Goal: Find specific page/section: Locate a particular part of the current website

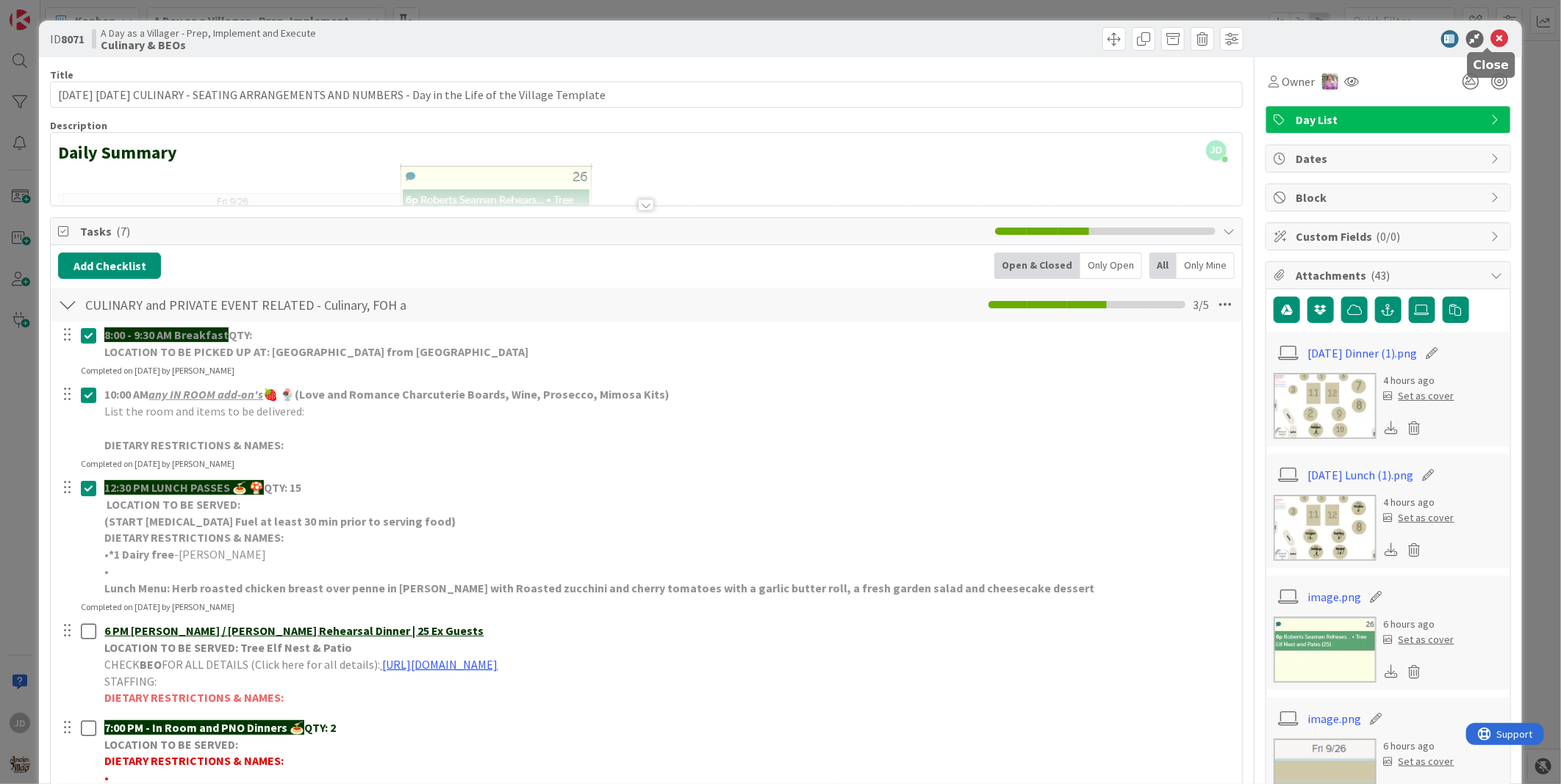
click at [1491, 40] on icon at bounding box center [1500, 39] width 18 height 18
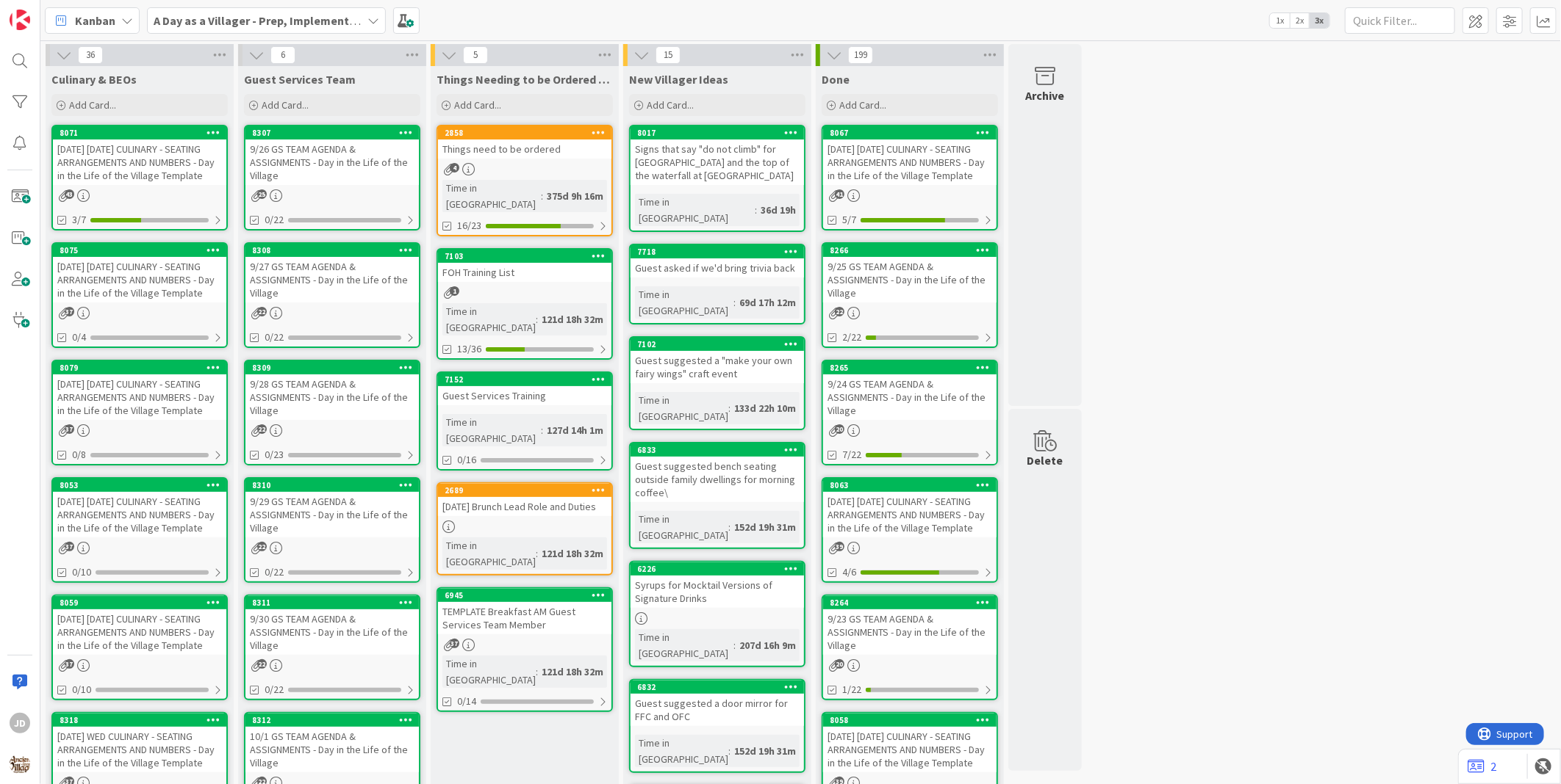
click at [296, 153] on div "9/26 GS TEAM AGENDA & ASSIGNMENTS - Day in the Life of the Village" at bounding box center [333, 162] width 173 height 46
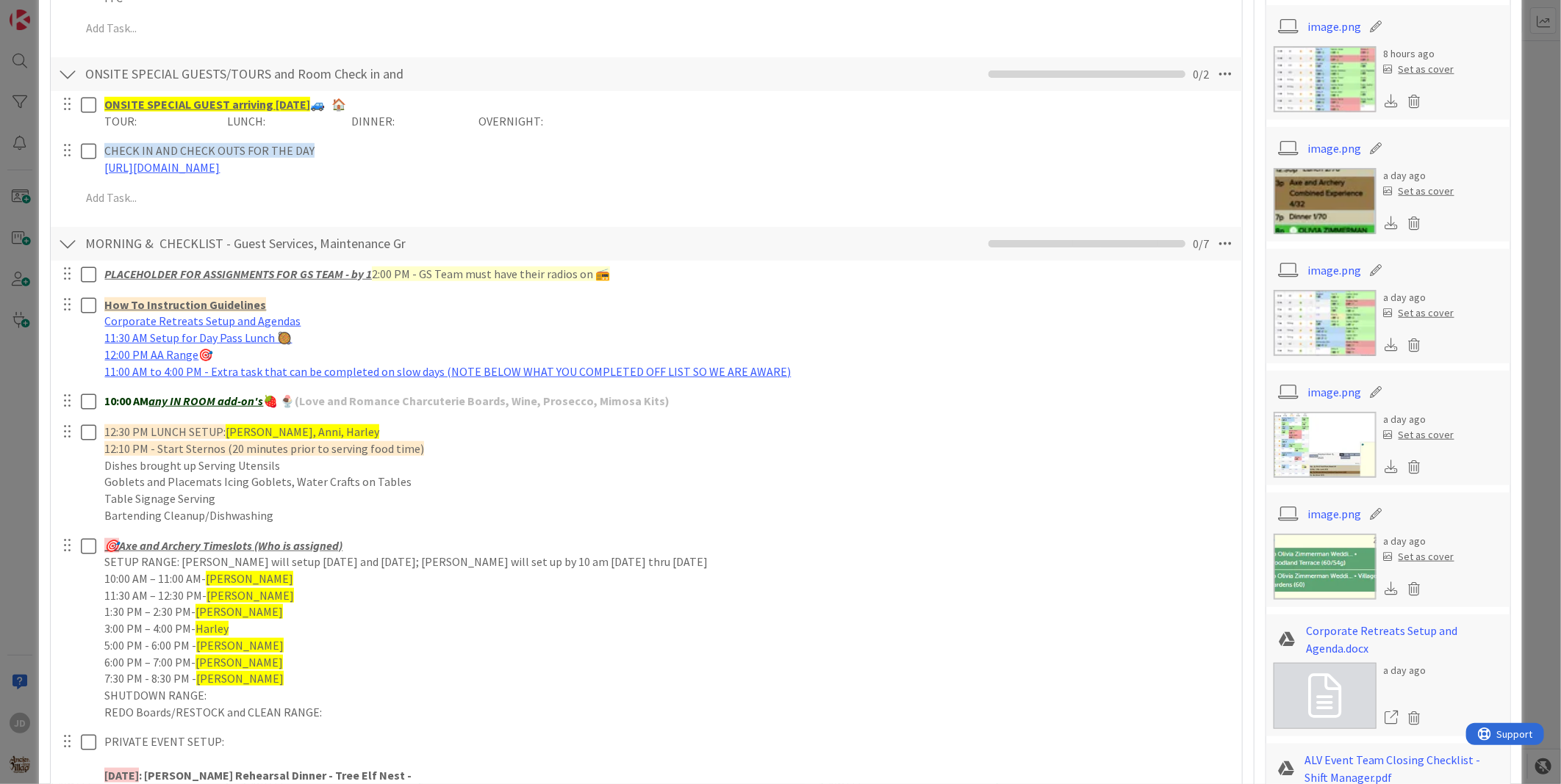
scroll to position [652, 0]
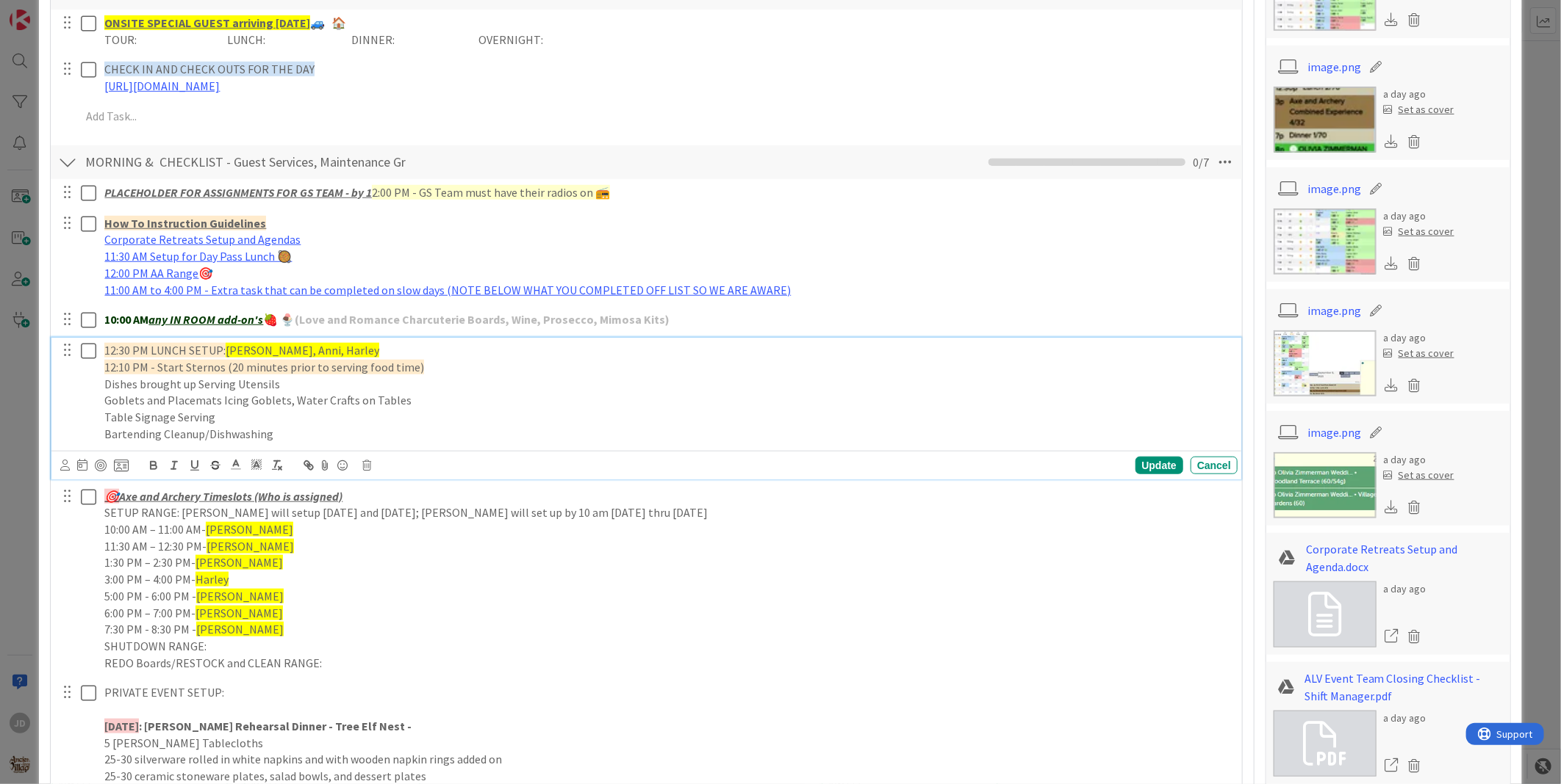
click at [89, 348] on icon at bounding box center [89, 351] width 16 height 18
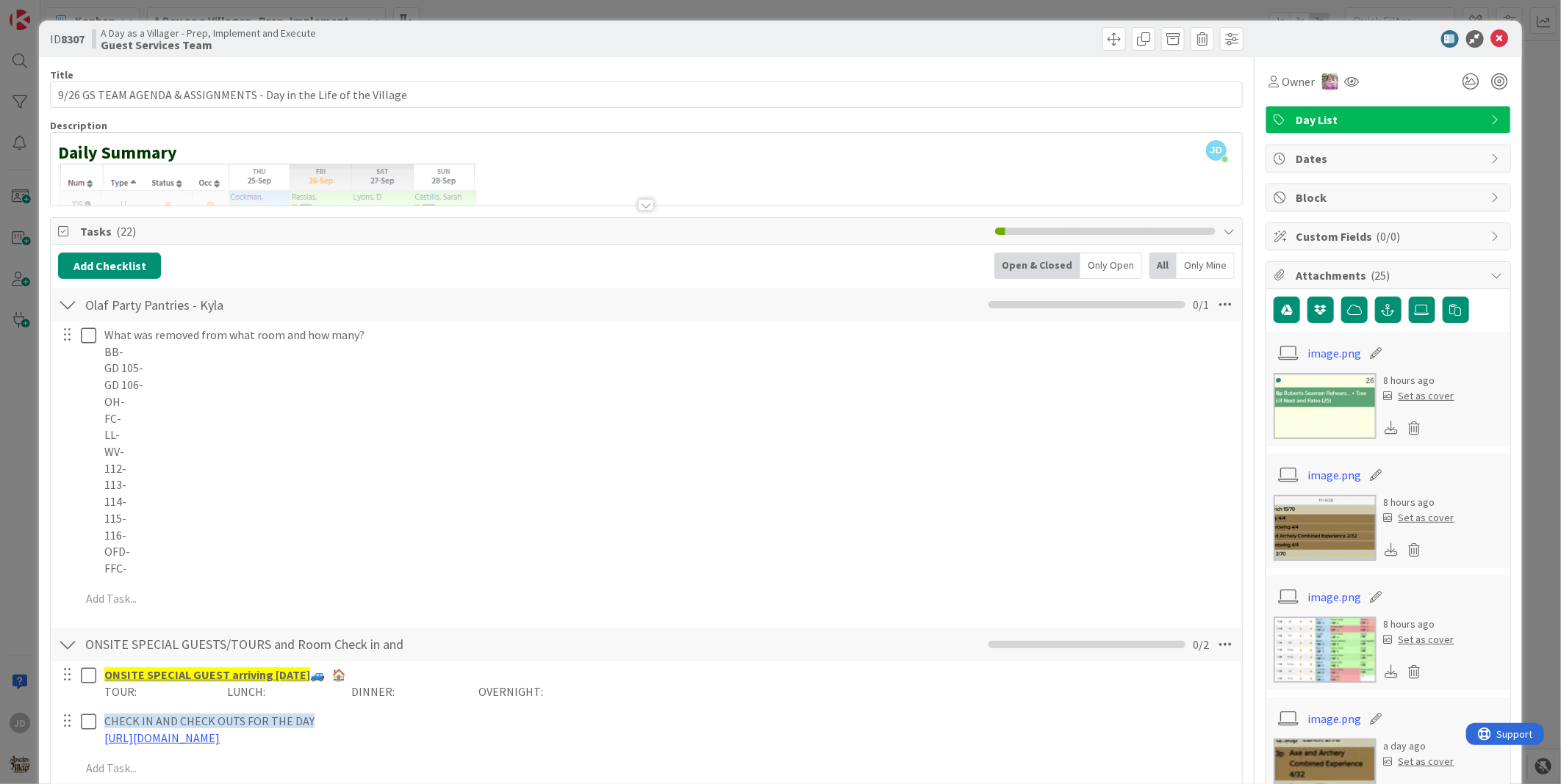
scroll to position [82, 0]
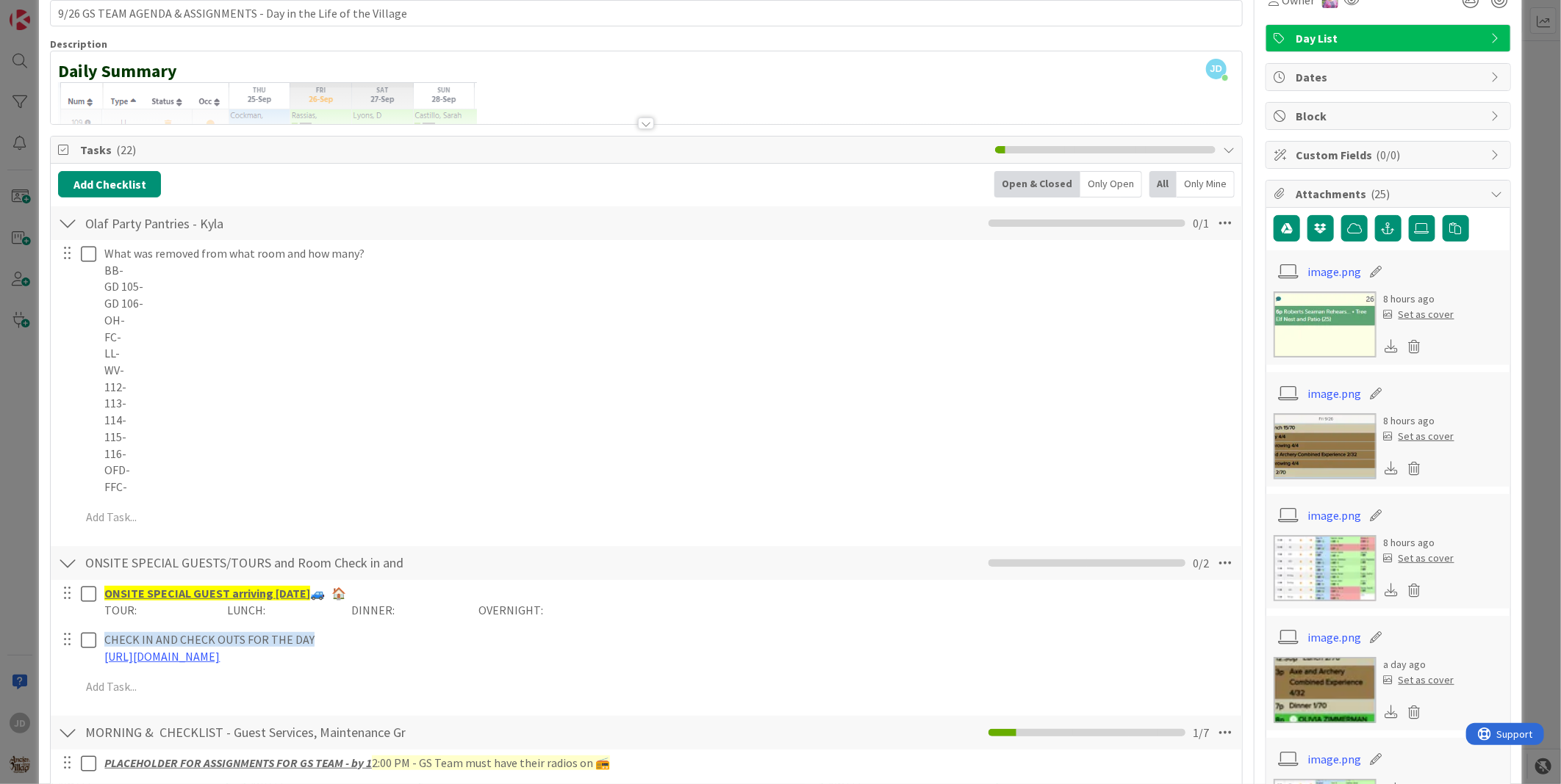
click at [68, 237] on div at bounding box center [67, 223] width 19 height 27
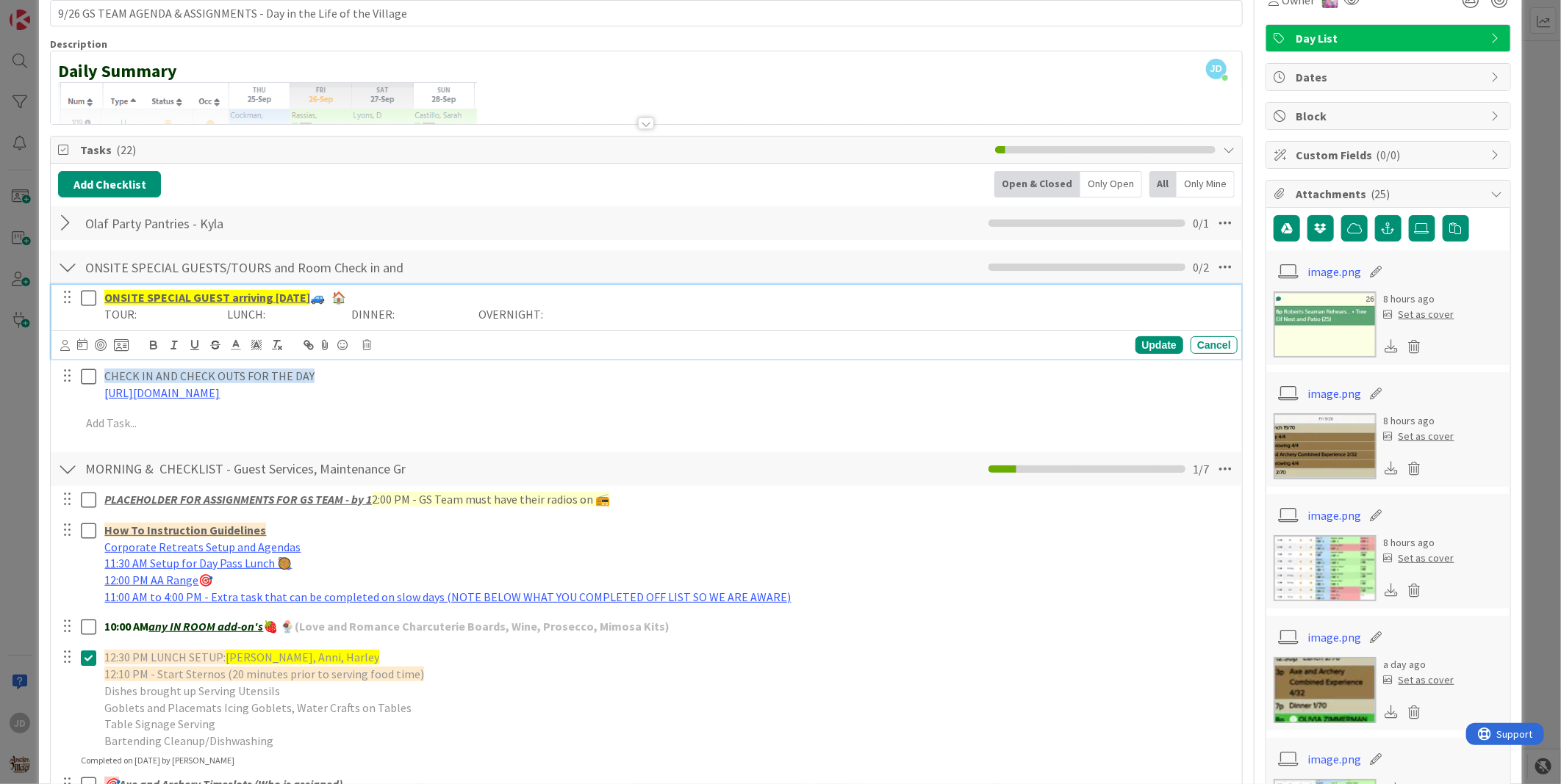
click at [92, 304] on icon at bounding box center [89, 298] width 16 height 18
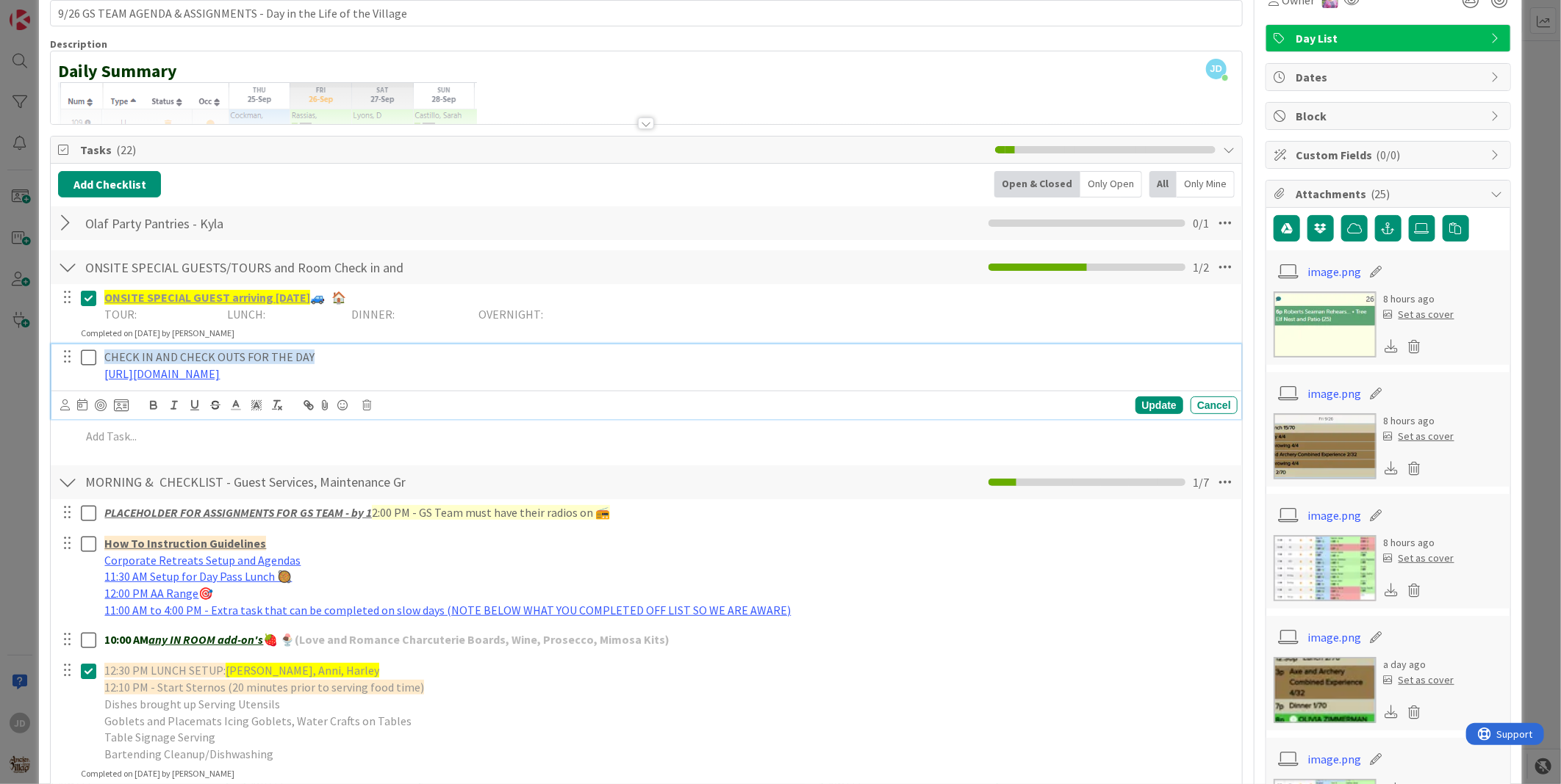
click at [85, 358] on icon at bounding box center [89, 358] width 16 height 18
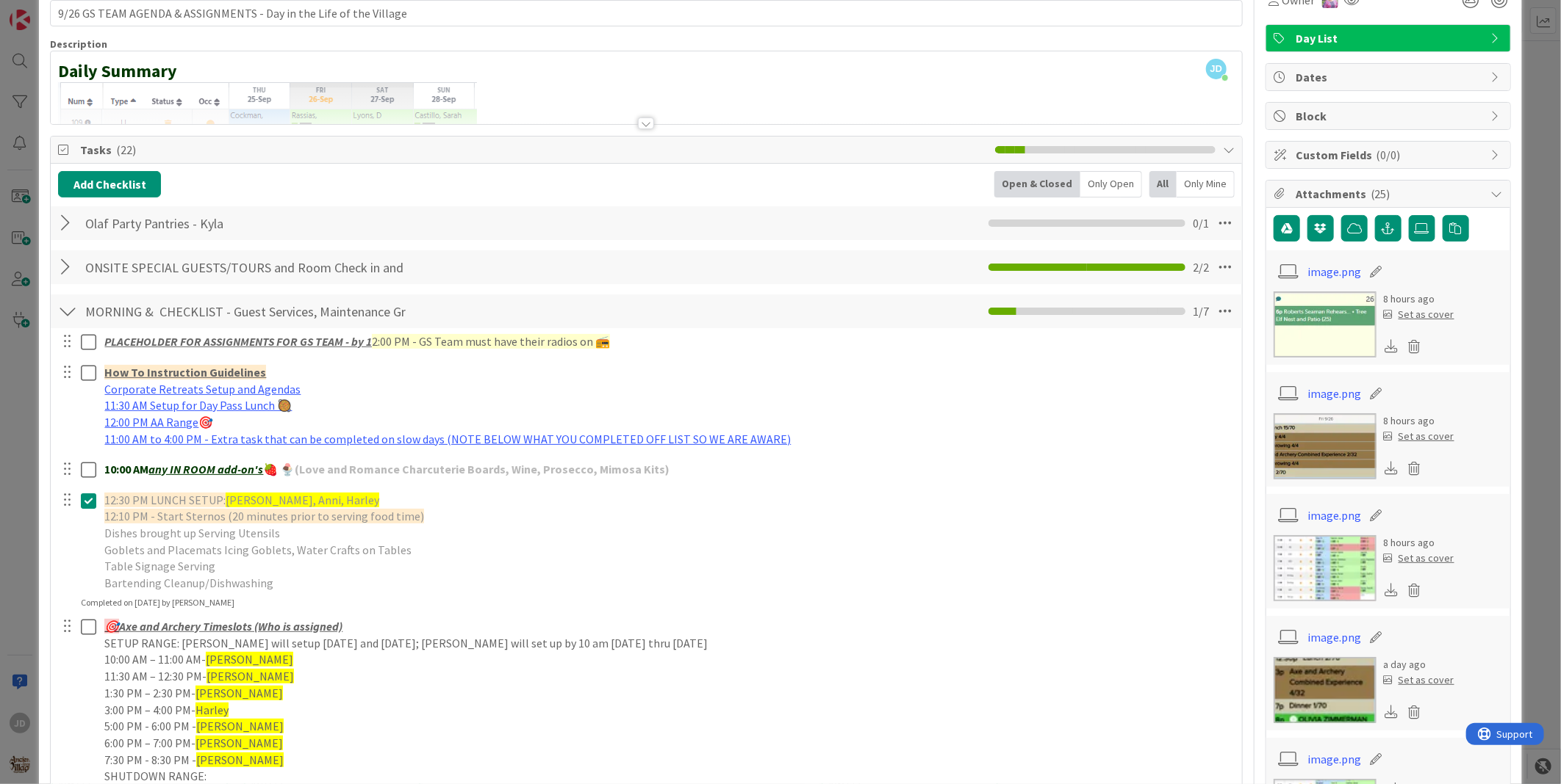
scroll to position [326, 0]
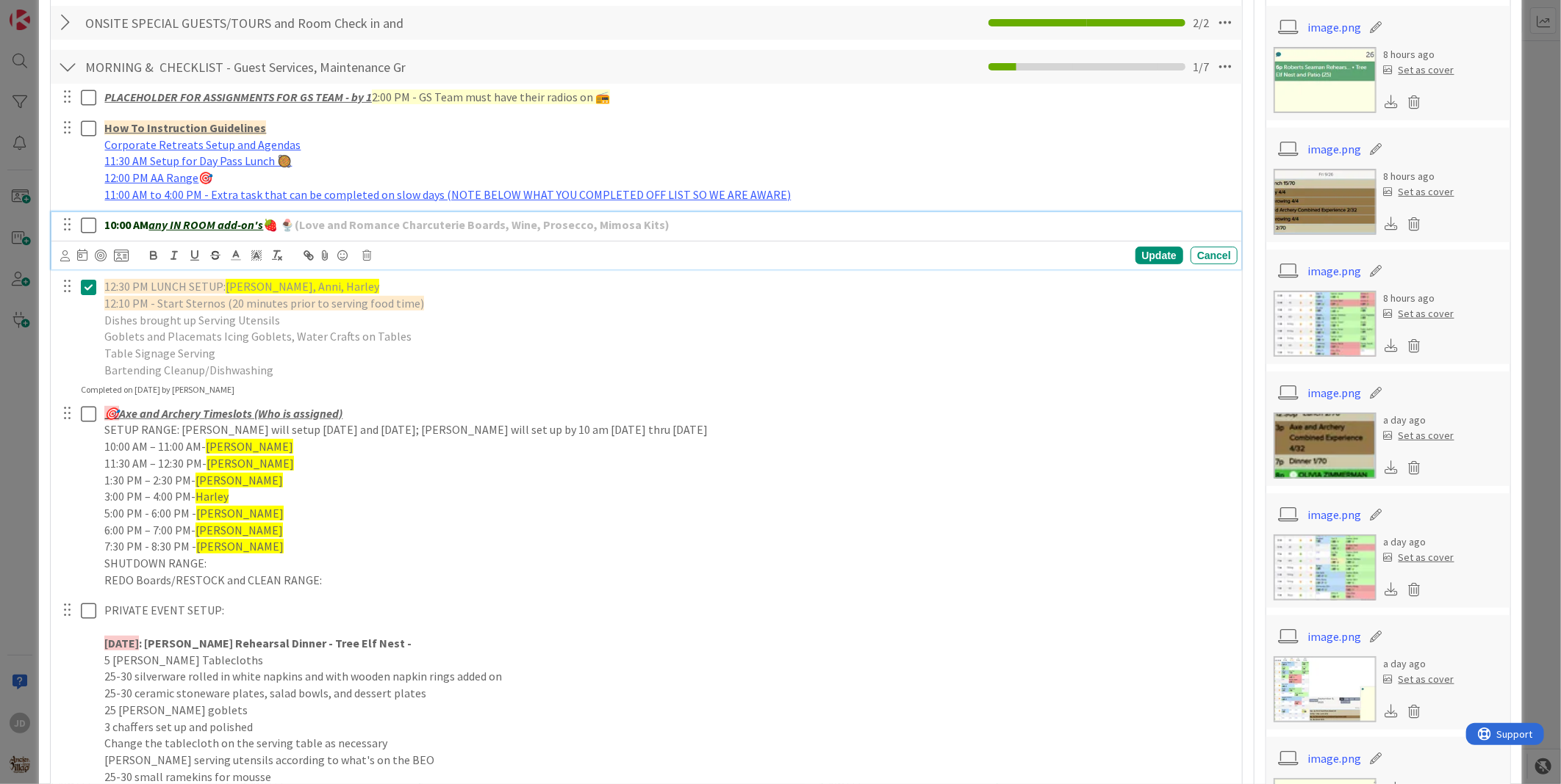
click at [92, 228] on icon at bounding box center [89, 226] width 16 height 18
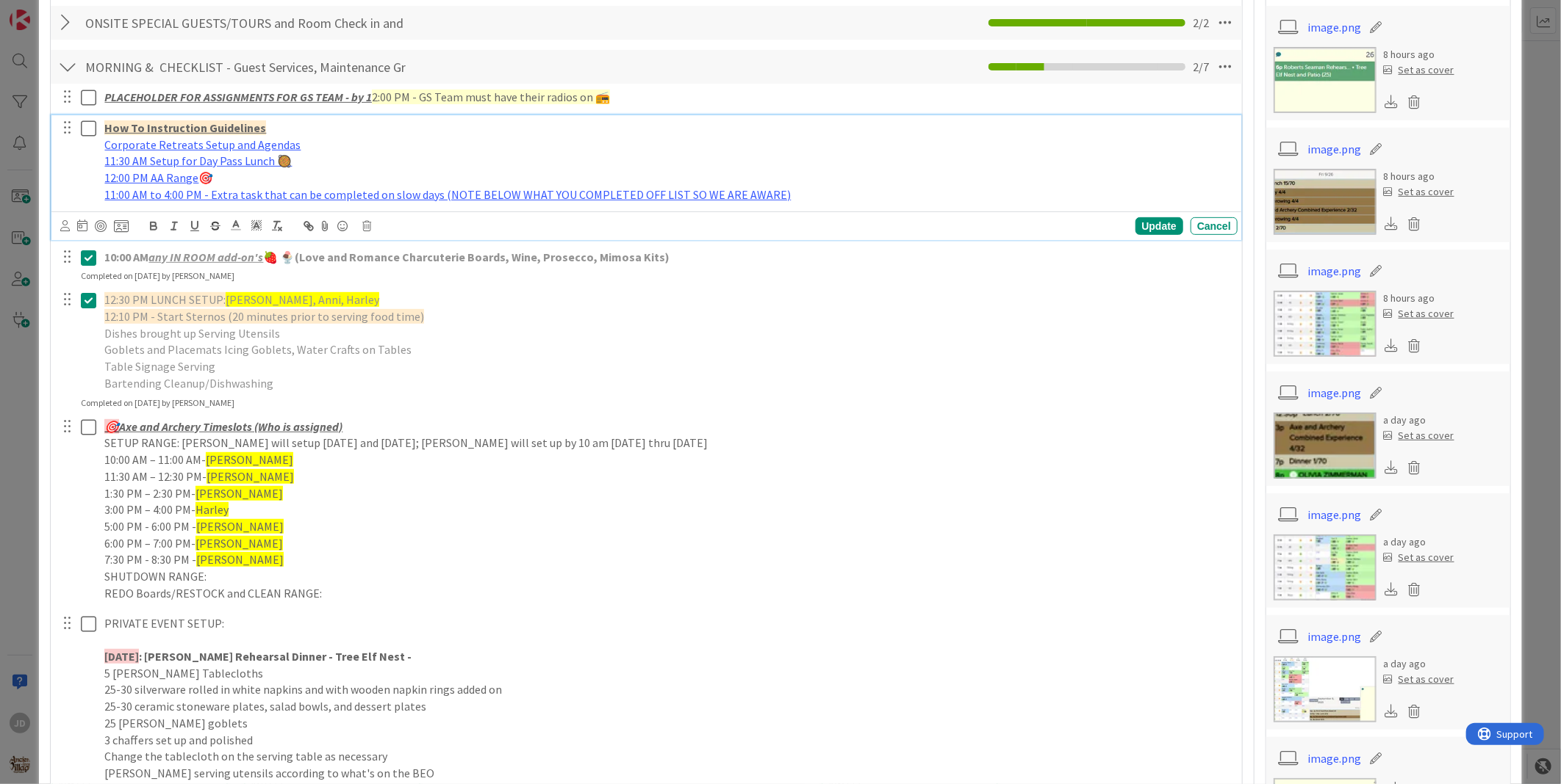
click at [90, 122] on icon at bounding box center [89, 128] width 16 height 18
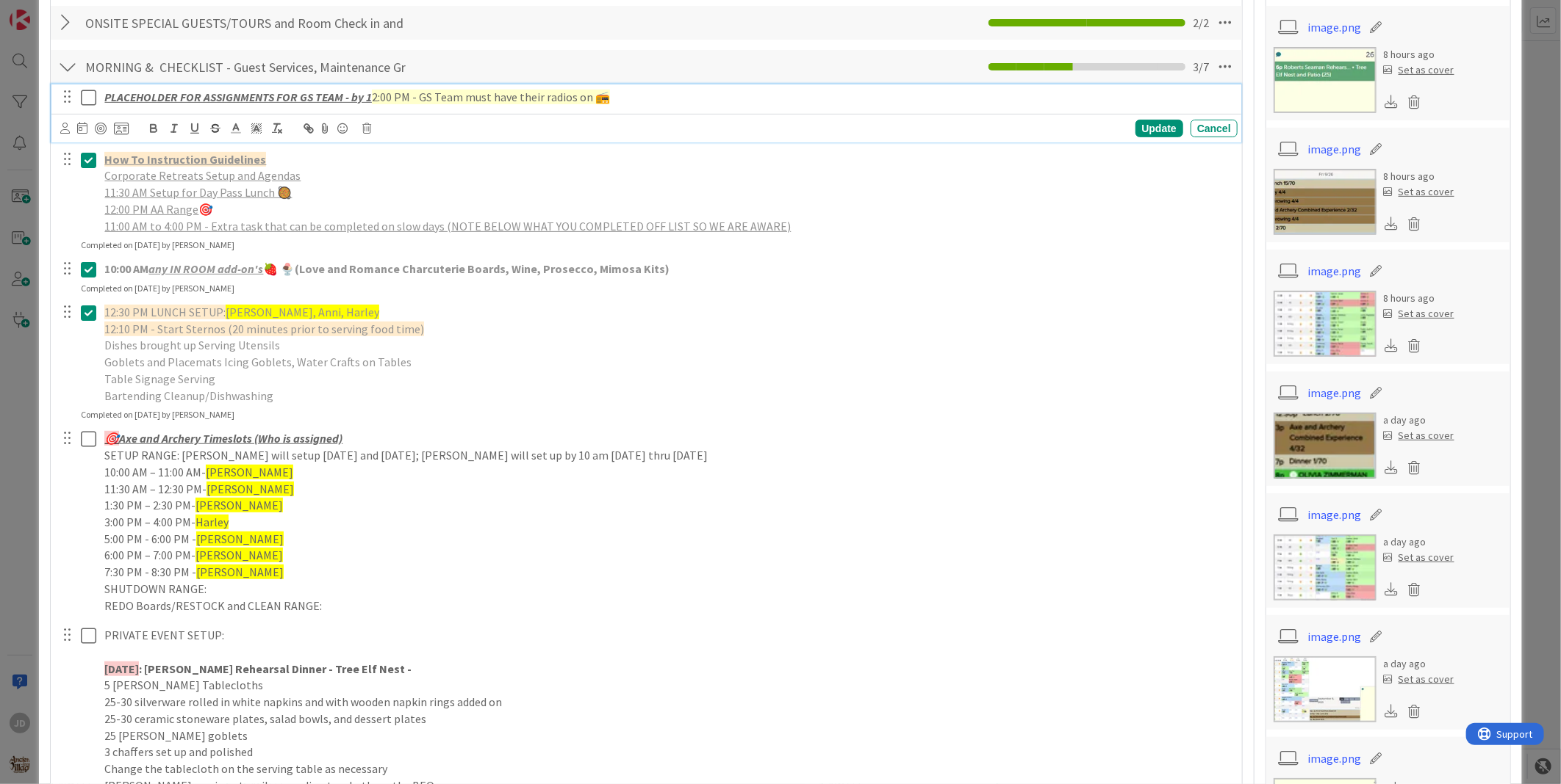
click at [89, 93] on icon at bounding box center [89, 98] width 16 height 18
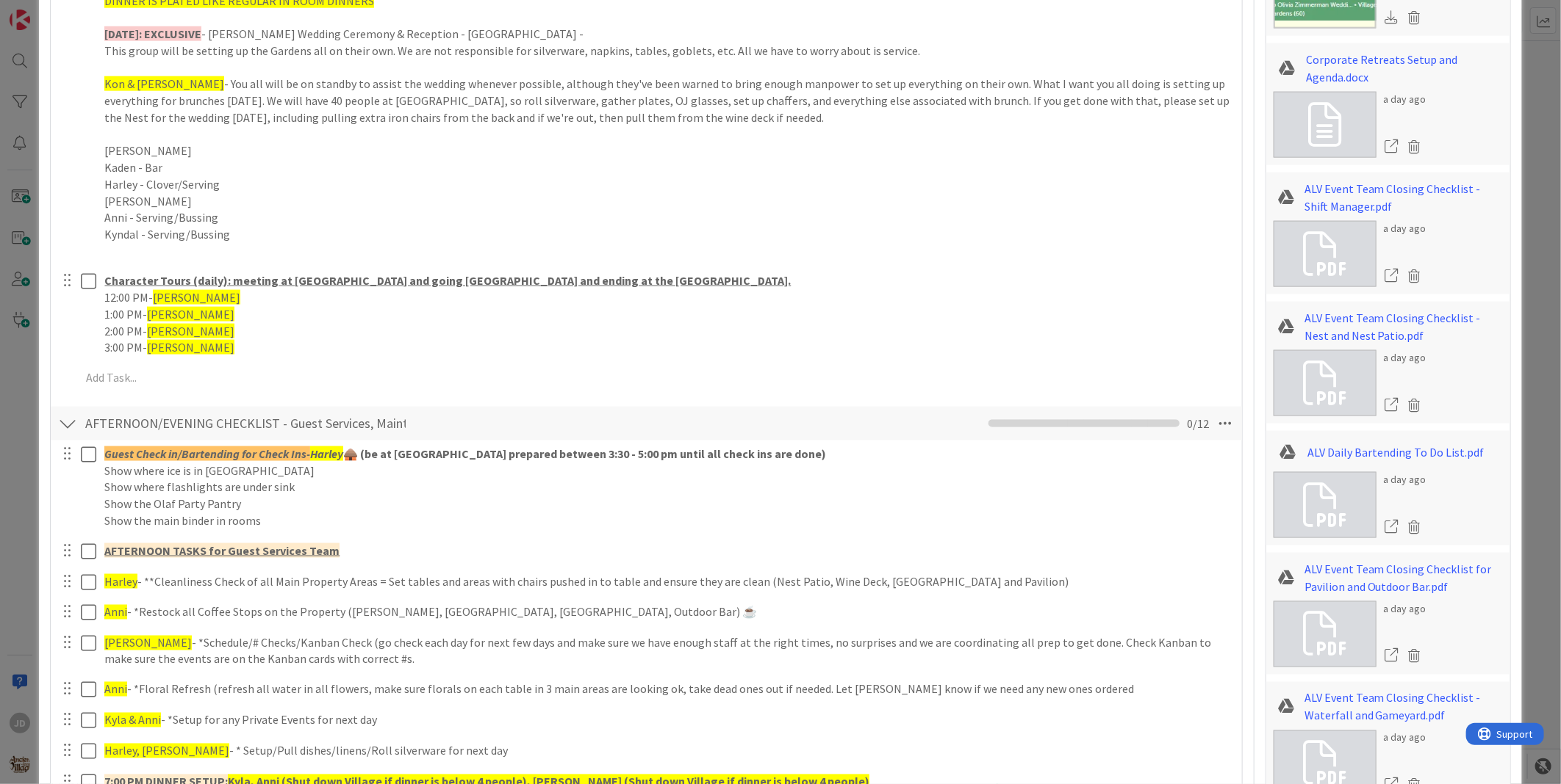
scroll to position [979, 0]
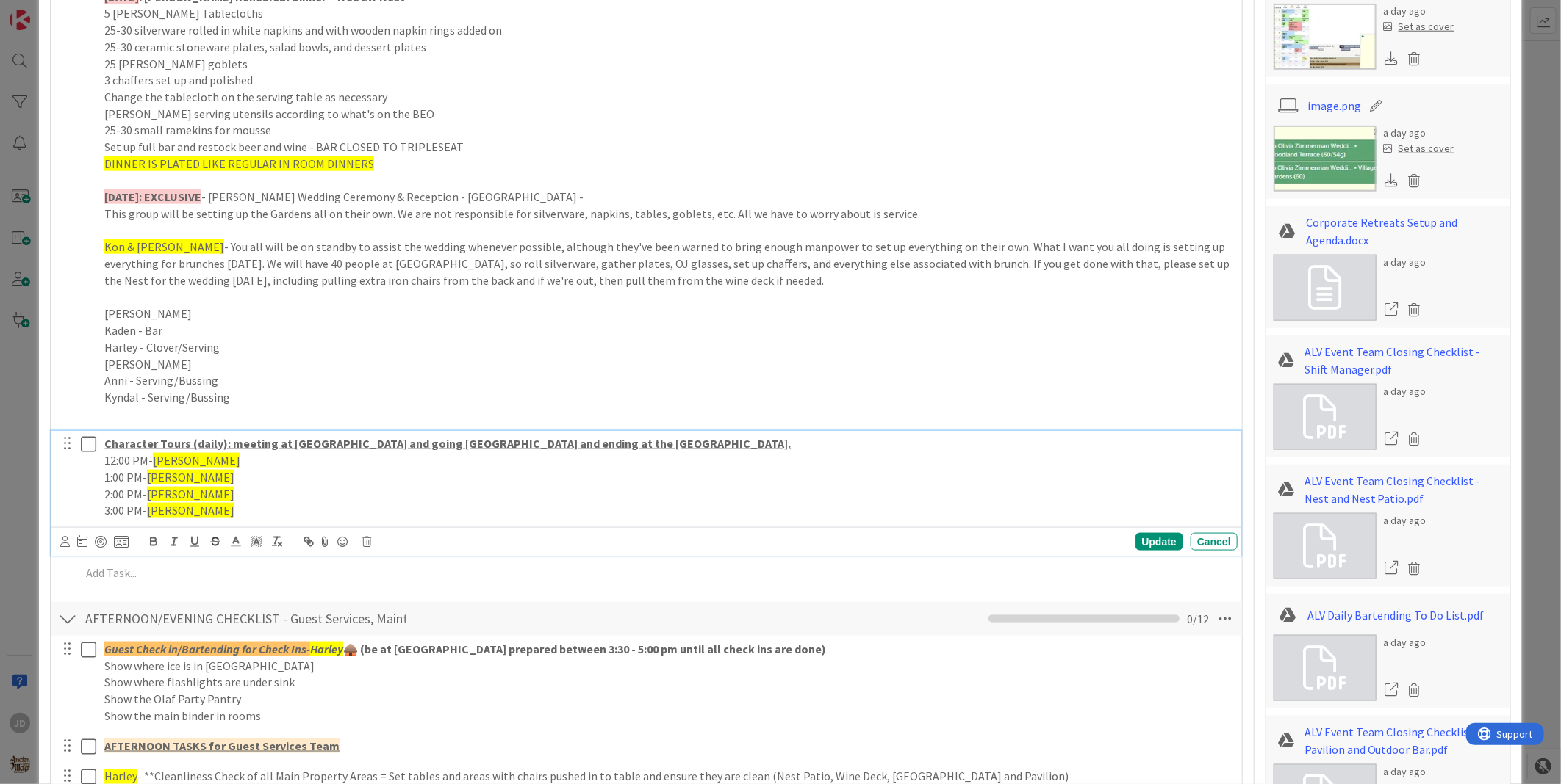
click at [83, 445] on icon at bounding box center [89, 445] width 16 height 18
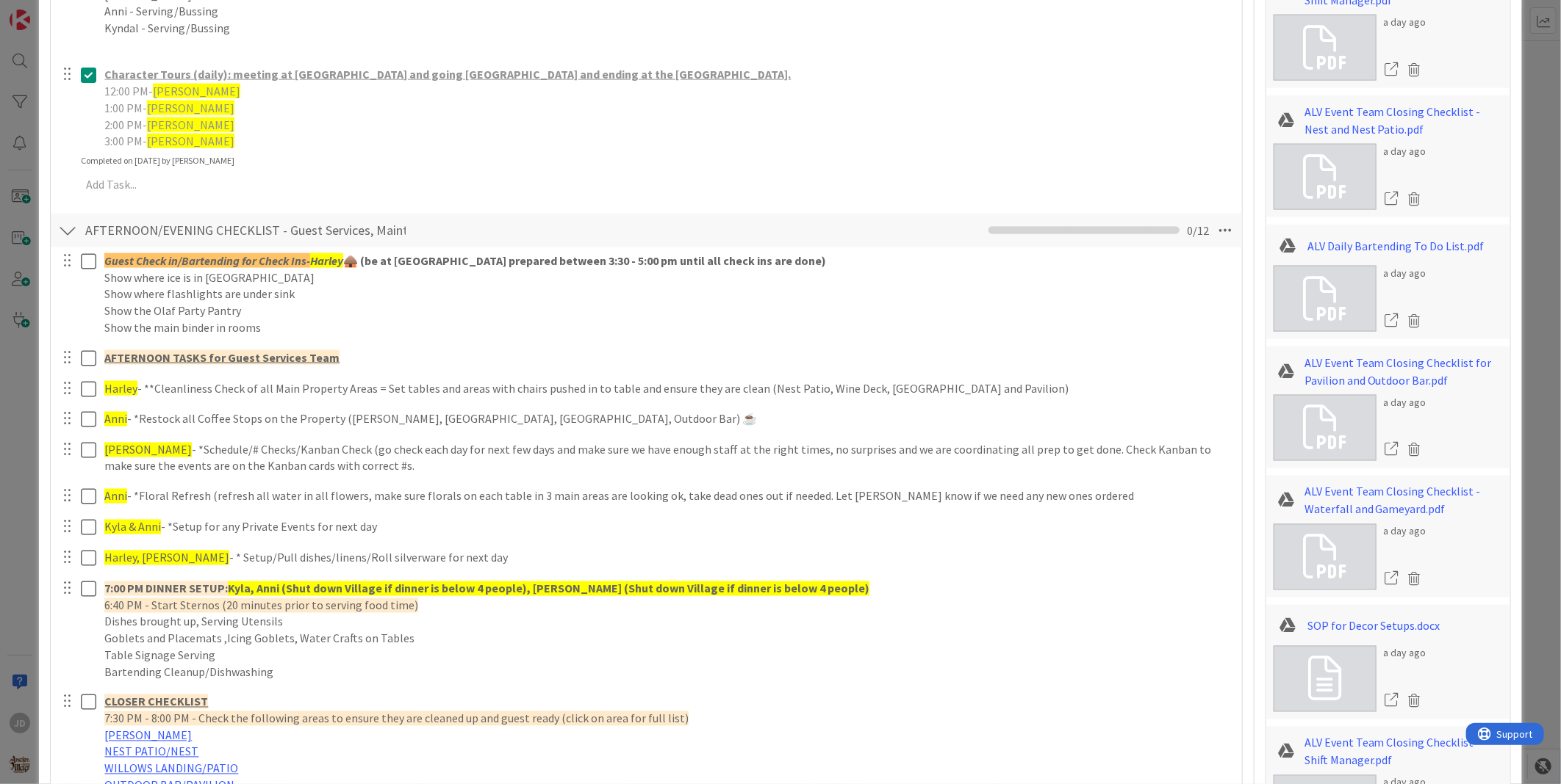
scroll to position [1469, 0]
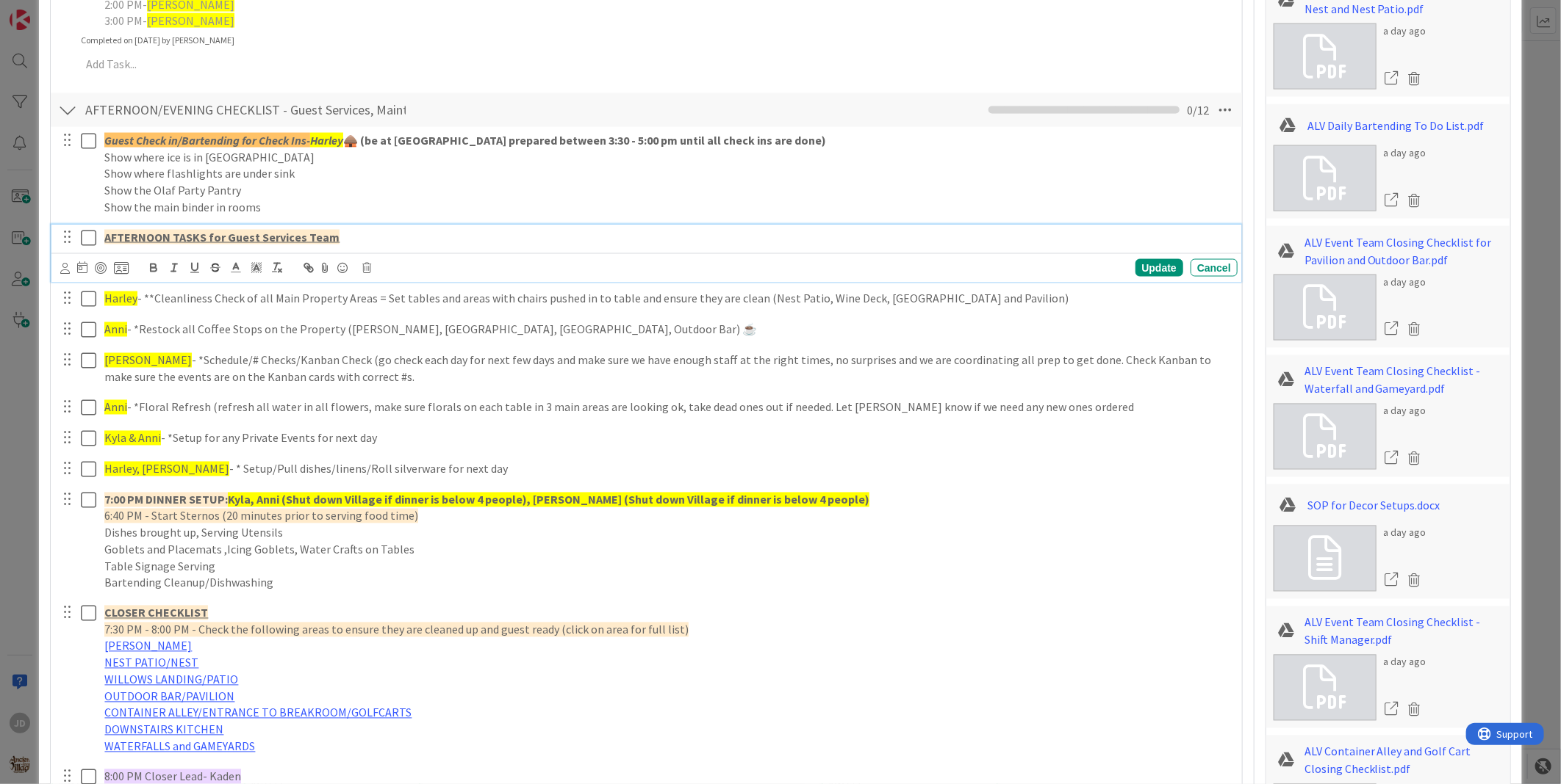
click at [94, 243] on icon at bounding box center [89, 238] width 16 height 18
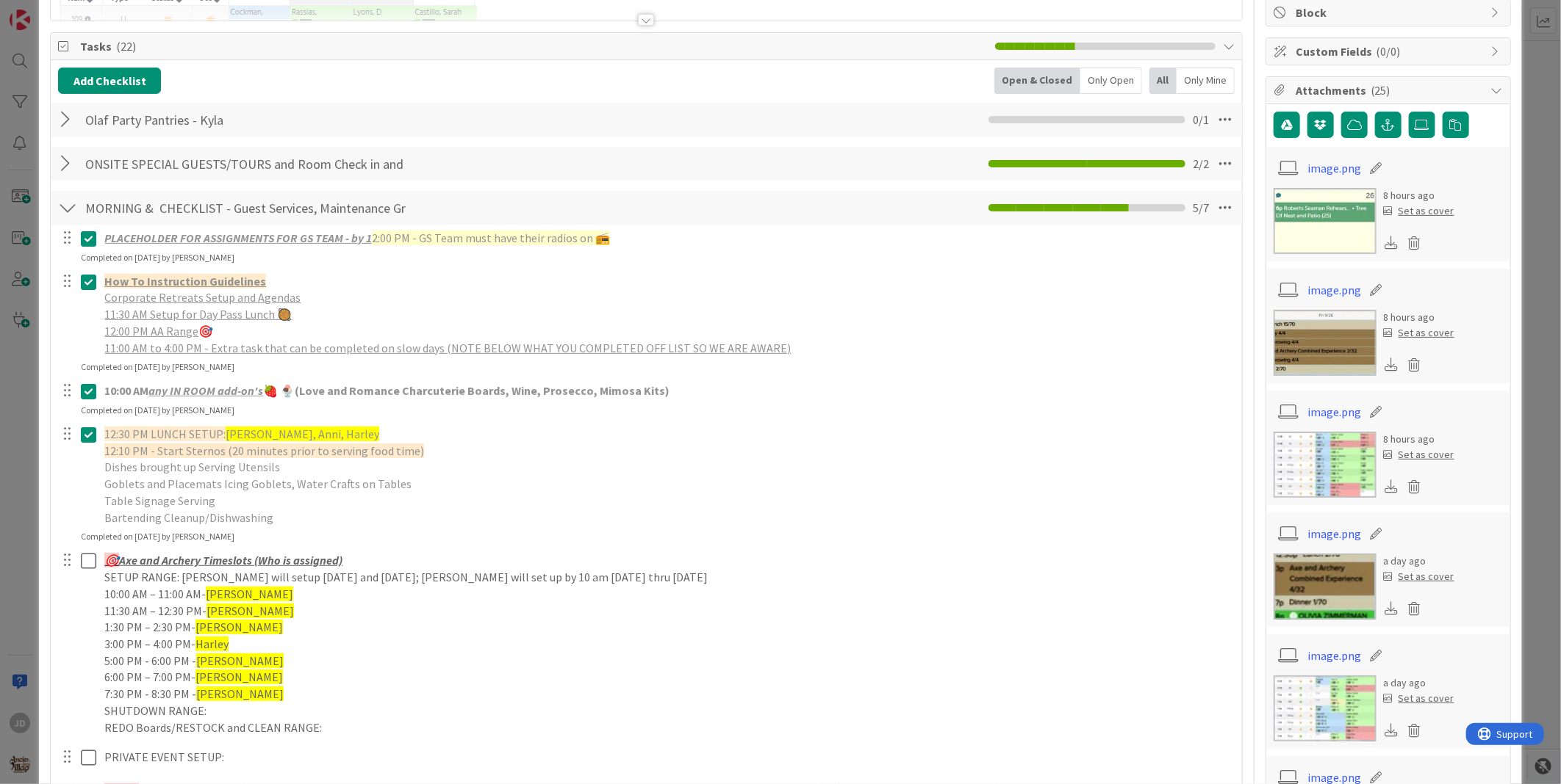
scroll to position [163, 0]
